Goal: Information Seeking & Learning: Learn about a topic

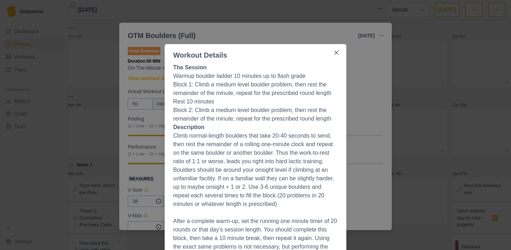
select select "month"
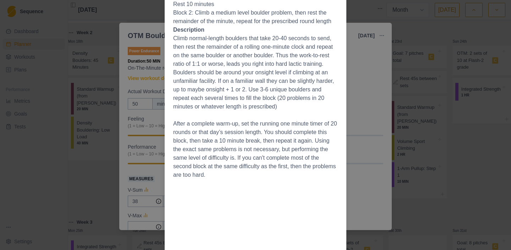
click at [373, 92] on div "Workout Details The Session Warmup boulder ladder 10 minutes up to flash grade …" at bounding box center [255, 125] width 511 height 250
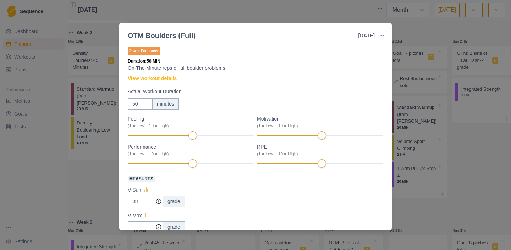
click at [454, 157] on div "OTM Boulders (Full) [DATE] Link To Goal View Workout Metrics Edit Original Work…" at bounding box center [255, 125] width 511 height 250
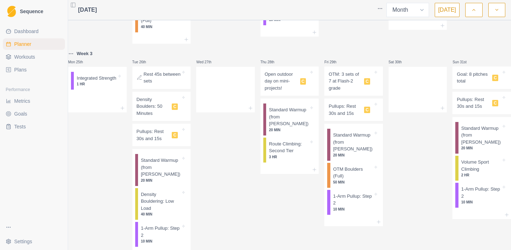
scroll to position [553, 0]
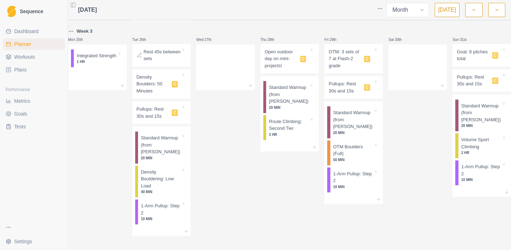
click at [164, 105] on p "Pullups: Rest 30s and 15s" at bounding box center [153, 112] width 33 height 14
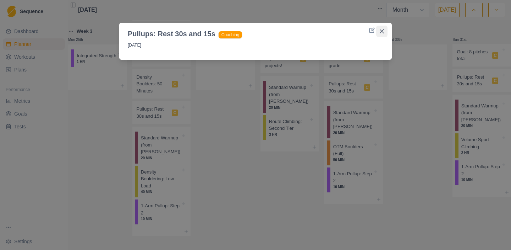
click at [381, 32] on icon "Close" at bounding box center [382, 31] width 4 height 4
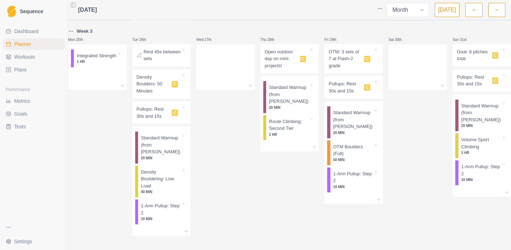
click at [162, 216] on p "10 MIN" at bounding box center [161, 218] width 40 height 5
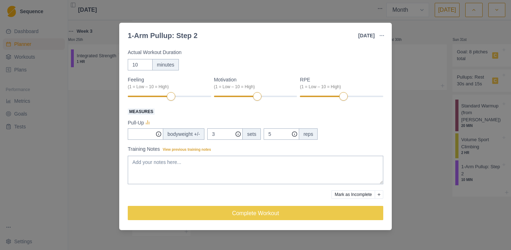
scroll to position [0, 0]
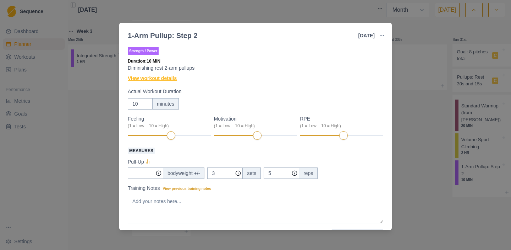
click at [157, 79] on link "View workout details" at bounding box center [152, 78] width 49 height 7
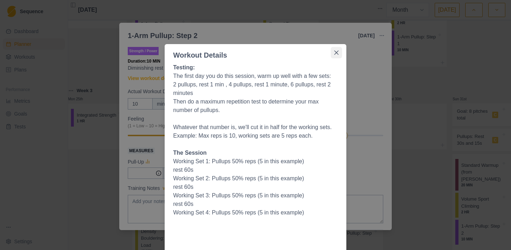
click at [338, 51] on icon "Close" at bounding box center [337, 52] width 4 height 4
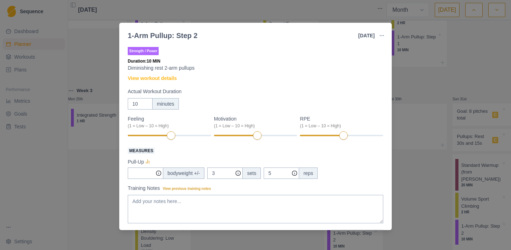
click at [428, 155] on div "1-Arm Pullup: Step 2 [DATE] Link To Goal View Workout Metrics Edit Original Wor…" at bounding box center [255, 125] width 511 height 250
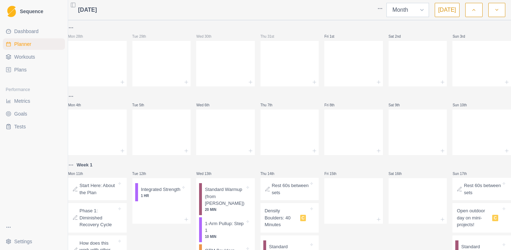
click at [424, 10] on select "Week Month" at bounding box center [408, 10] width 43 height 14
click at [498, 12] on icon "button" at bounding box center [497, 9] width 5 height 7
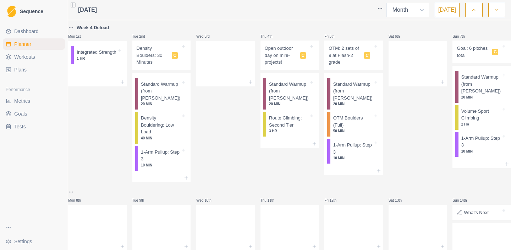
click at [474, 13] on icon "button" at bounding box center [474, 9] width 5 height 7
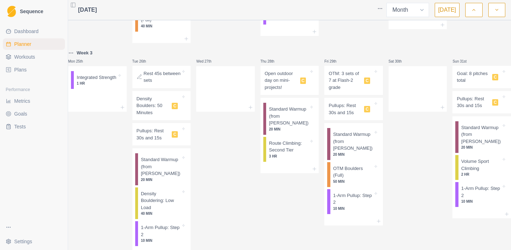
scroll to position [553, 0]
